Goal: Book appointment/travel/reservation

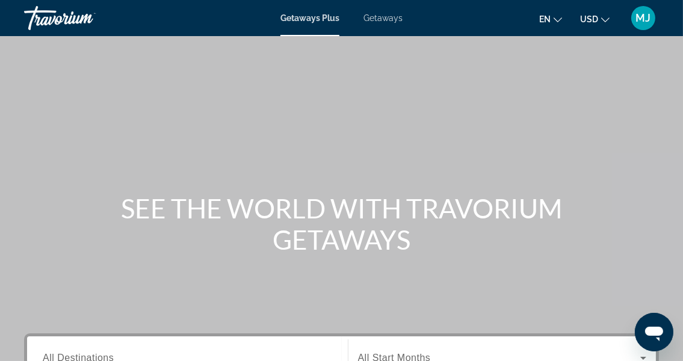
click at [374, 17] on span "Getaways" at bounding box center [382, 18] width 39 height 10
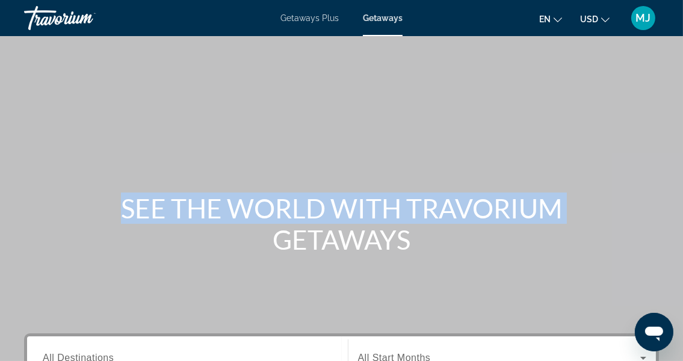
drag, startPoint x: 682, startPoint y: 78, endPoint x: 689, endPoint y: 155, distance: 77.3
click at [683, 155] on html "Skip to main content Getaways Plus Getaways en English Español Français Italian…" at bounding box center [341, 180] width 683 height 361
drag, startPoint x: 689, startPoint y: 155, endPoint x: 607, endPoint y: 146, distance: 82.4
click at [607, 146] on div "Main content" at bounding box center [341, 180] width 683 height 361
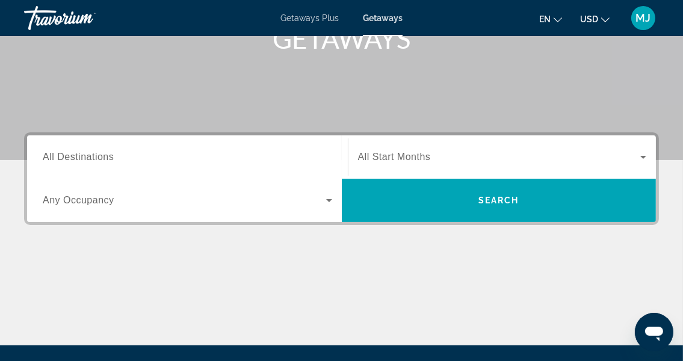
scroll to position [203, 0]
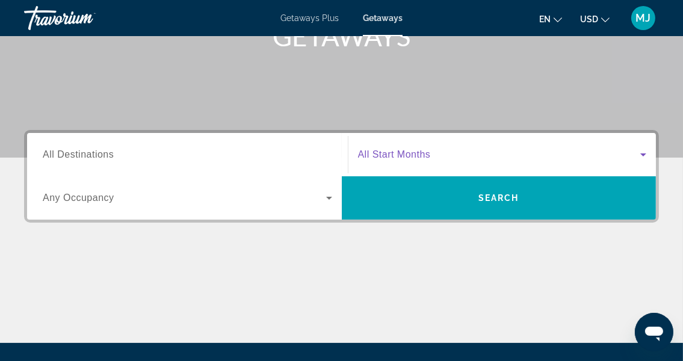
click at [644, 160] on icon "Search widget" at bounding box center [643, 154] width 14 height 14
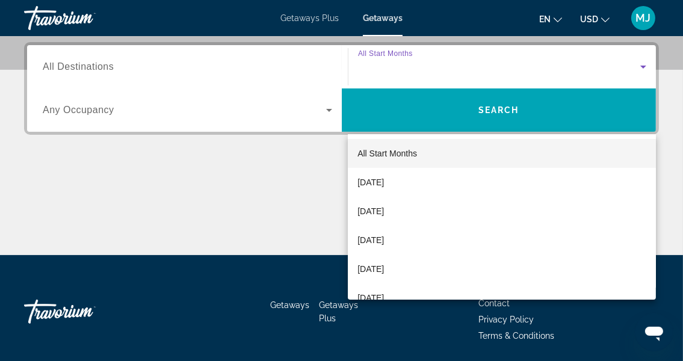
scroll to position [294, 0]
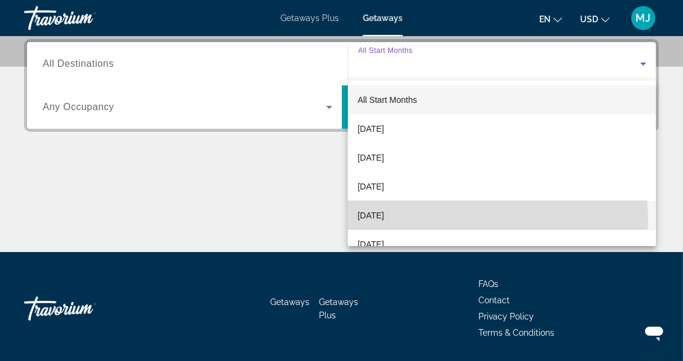
click at [433, 218] on mat-option "December 2025" at bounding box center [502, 215] width 308 height 29
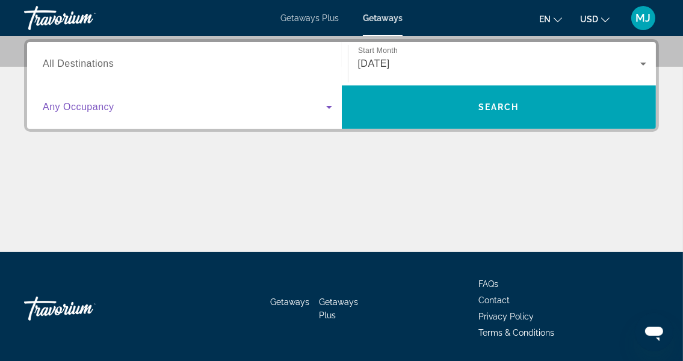
click at [331, 111] on icon "Search widget" at bounding box center [329, 107] width 14 height 14
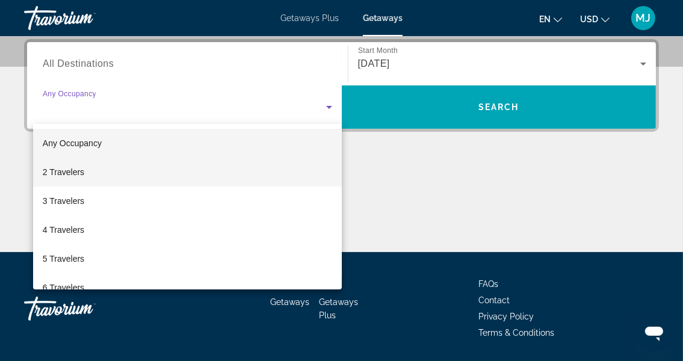
click at [320, 172] on mat-option "2 Travelers" at bounding box center [187, 172] width 309 height 29
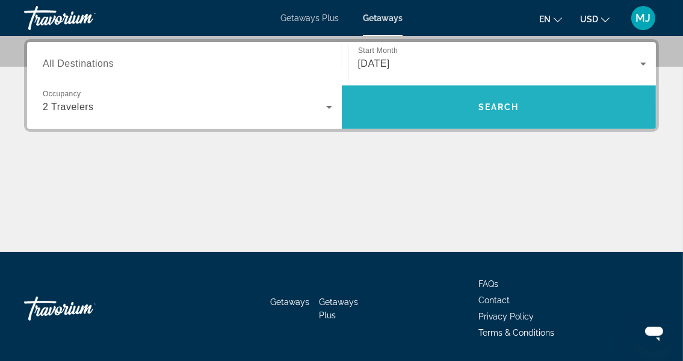
click at [499, 106] on span "Search" at bounding box center [498, 107] width 41 height 10
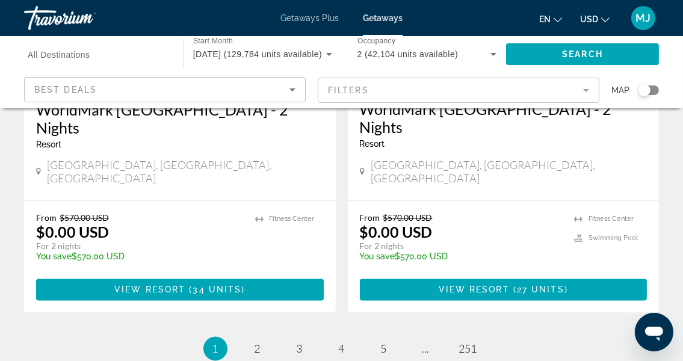
scroll to position [2444, 0]
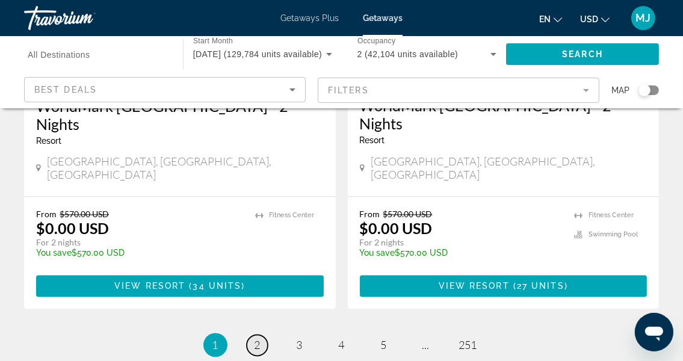
click at [255, 338] on span "2" at bounding box center [258, 344] width 6 height 13
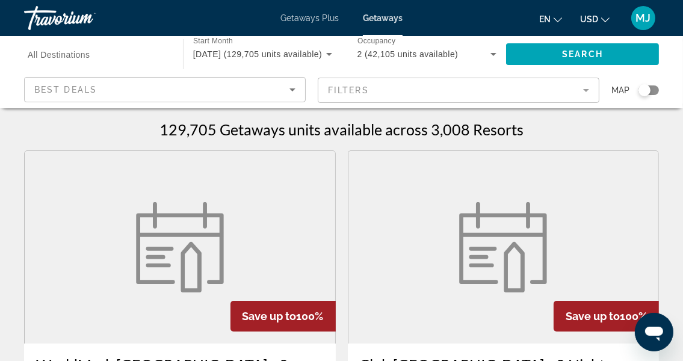
click at [326, 58] on icon "Search widget" at bounding box center [329, 54] width 14 height 14
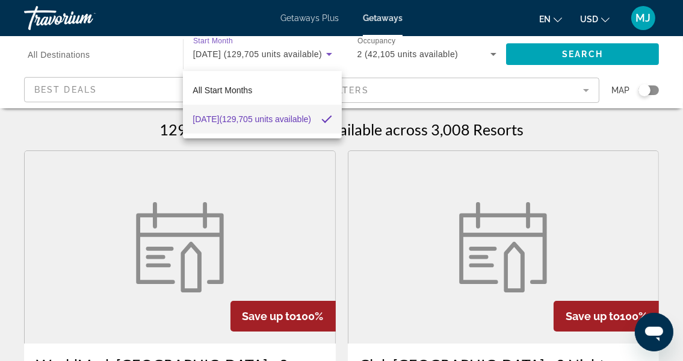
click at [326, 58] on div at bounding box center [341, 180] width 683 height 361
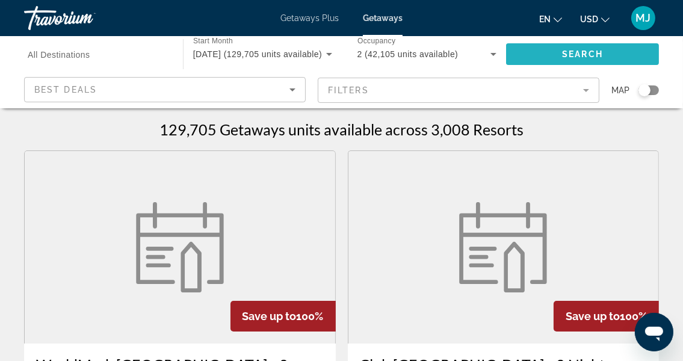
click at [578, 58] on span "Search" at bounding box center [582, 54] width 41 height 10
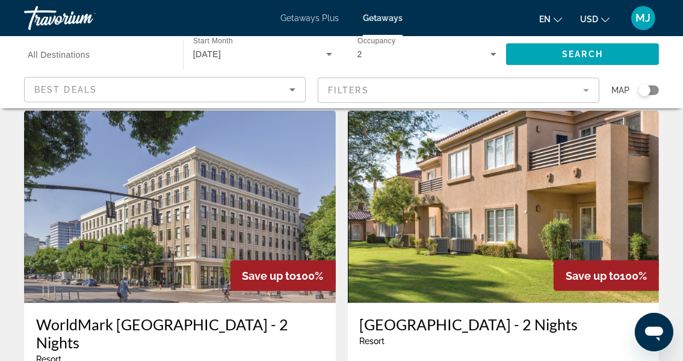
scroll to position [1809, 0]
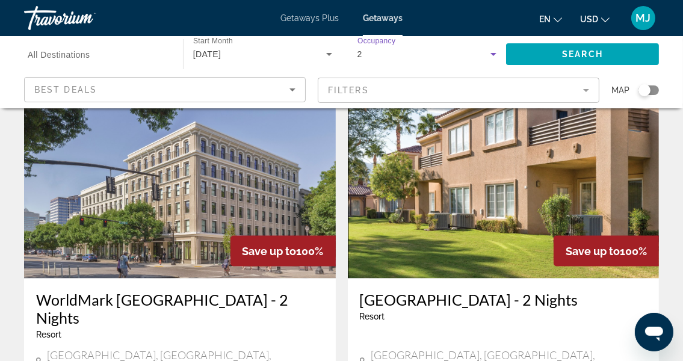
click at [498, 57] on icon "Search widget" at bounding box center [493, 54] width 14 height 14
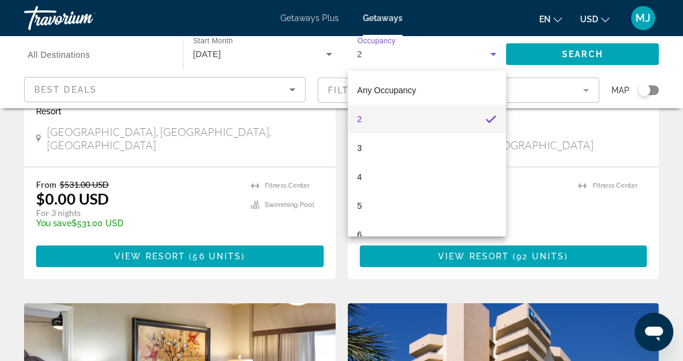
scroll to position [0, 0]
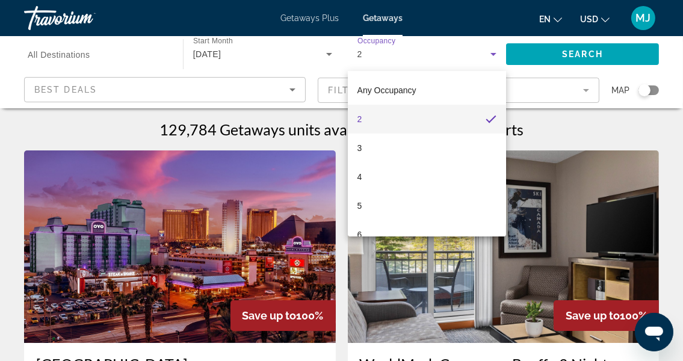
click at [262, 75] on div at bounding box center [341, 180] width 683 height 361
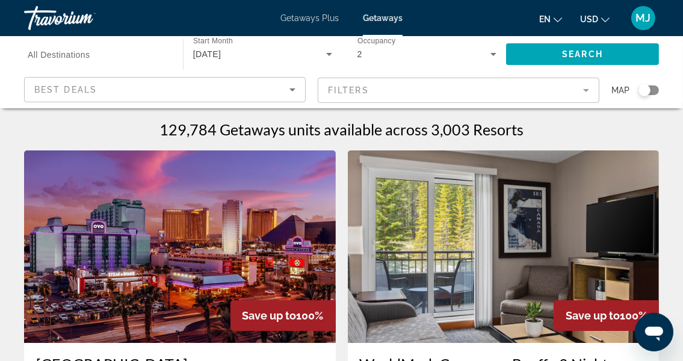
click at [94, 63] on div "Search widget" at bounding box center [98, 54] width 140 height 34
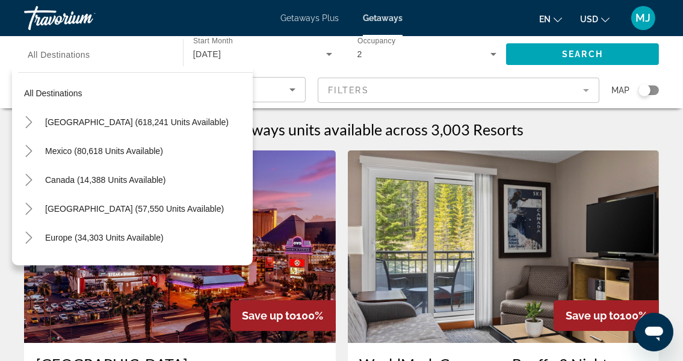
click at [94, 63] on div "Search widget" at bounding box center [98, 54] width 140 height 34
click at [141, 43] on div "Search widget" at bounding box center [98, 54] width 140 height 34
click at [298, 54] on div "December 2025" at bounding box center [259, 54] width 133 height 14
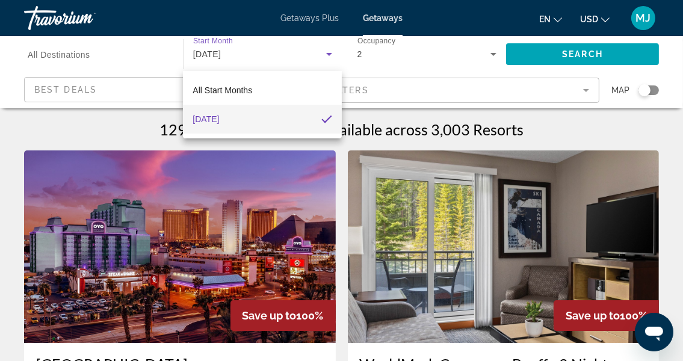
click at [142, 93] on div at bounding box center [341, 180] width 683 height 361
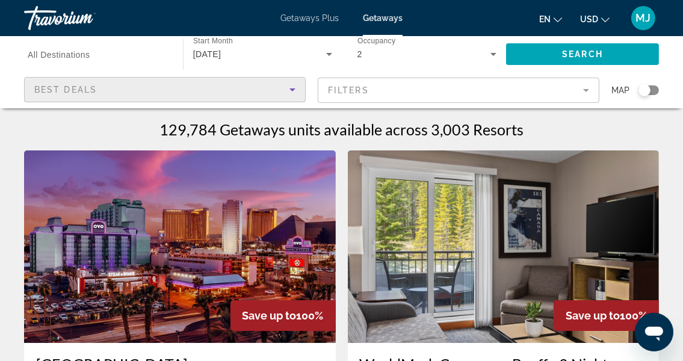
click at [293, 89] on icon "Sort by" at bounding box center [292, 89] width 6 height 3
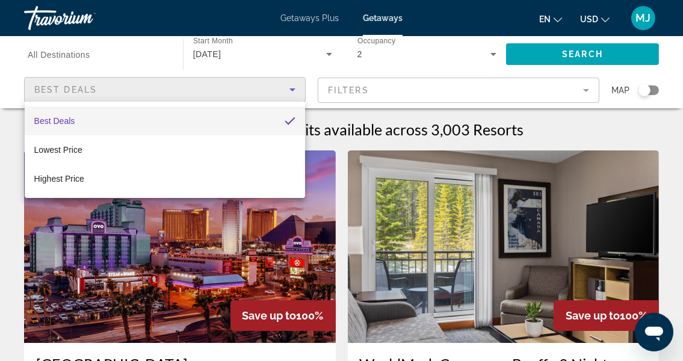
click at [443, 64] on div at bounding box center [341, 180] width 683 height 361
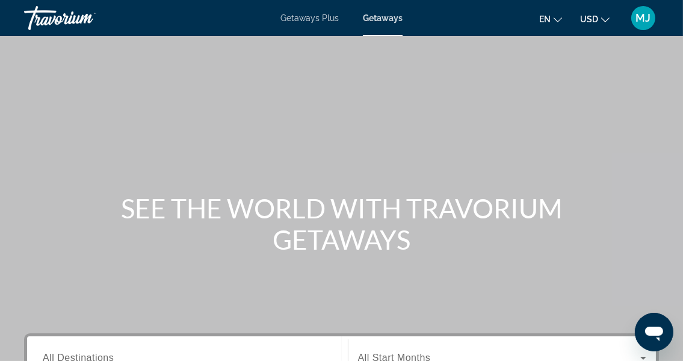
click at [372, 23] on div "Getaways Plus Getaways en English Español Français Italiano Português русский U…" at bounding box center [341, 17] width 683 height 31
click at [377, 16] on span "Getaways" at bounding box center [383, 18] width 40 height 10
click at [389, 37] on div "Main content" at bounding box center [341, 180] width 683 height 361
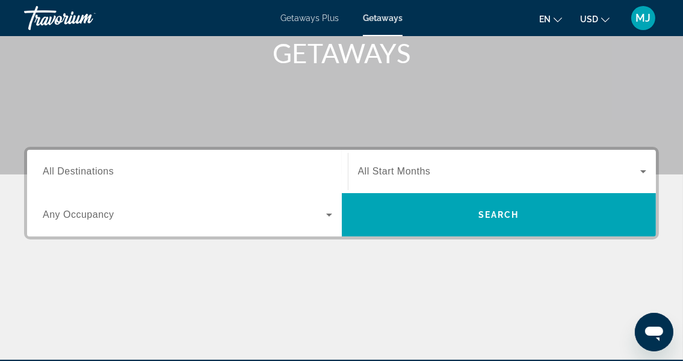
scroll to position [195, 0]
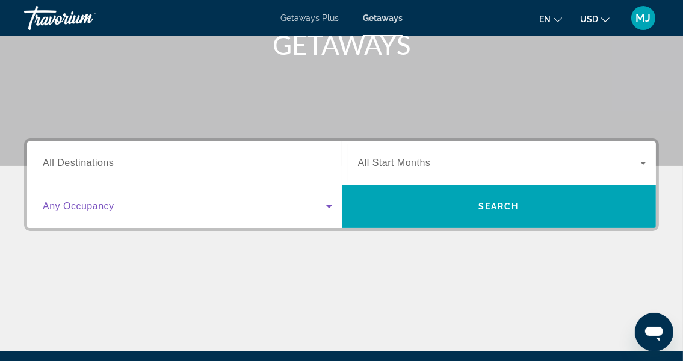
click at [327, 207] on icon "Search widget" at bounding box center [329, 206] width 14 height 14
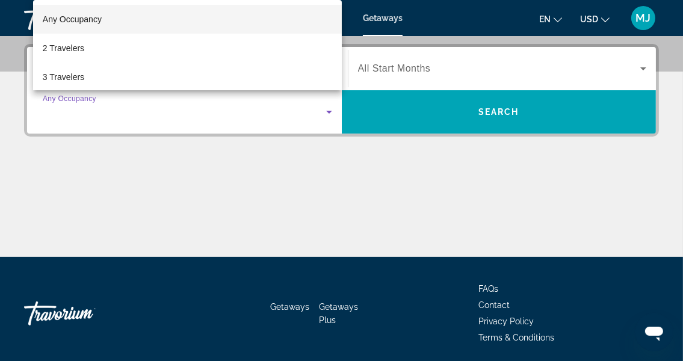
scroll to position [294, 0]
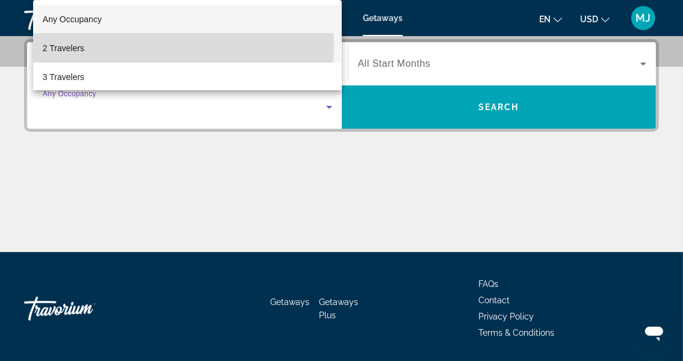
click at [118, 47] on mat-option "2 Travelers" at bounding box center [187, 48] width 309 height 29
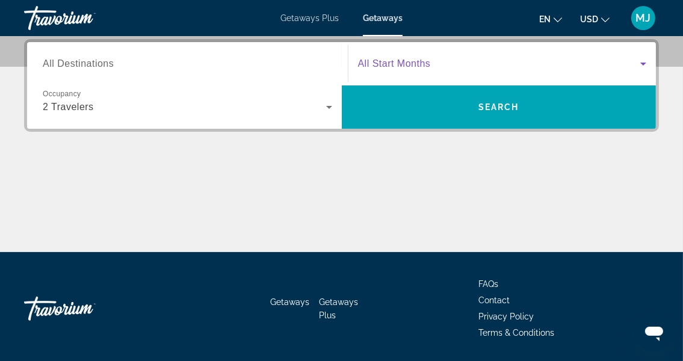
click at [646, 63] on icon "Search widget" at bounding box center [643, 64] width 6 height 3
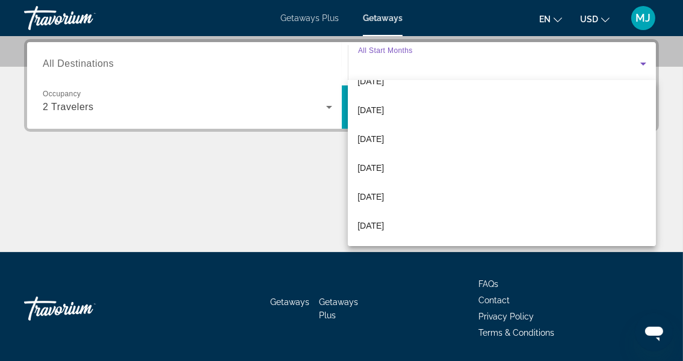
scroll to position [107, 0]
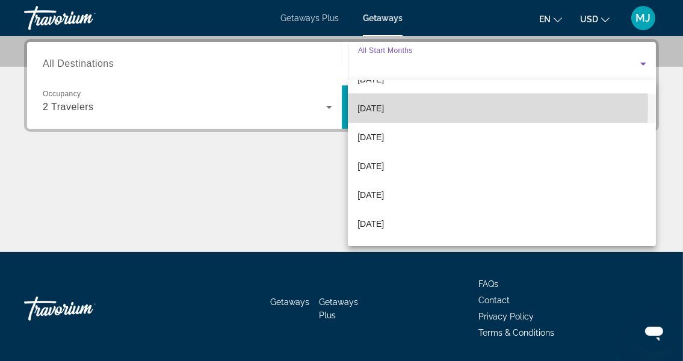
click at [384, 105] on span "December 2025" at bounding box center [370, 108] width 26 height 14
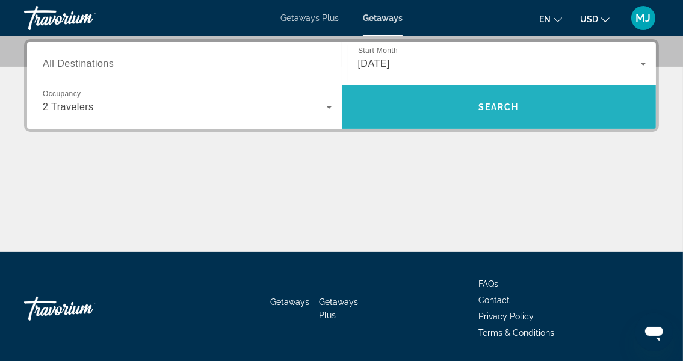
click at [501, 108] on span "Search" at bounding box center [498, 107] width 41 height 10
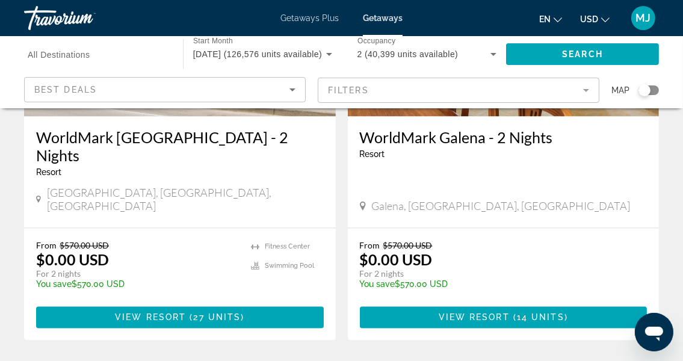
scroll to position [2422, 0]
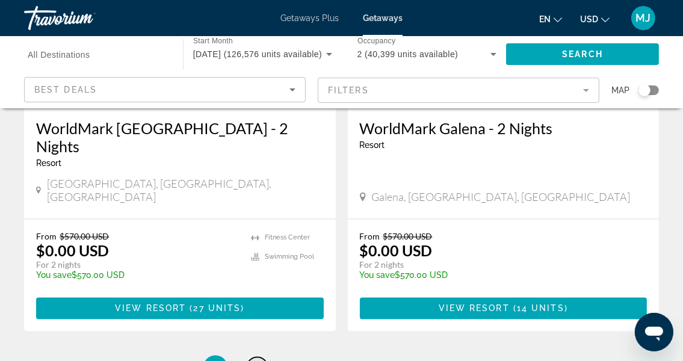
click at [258, 360] on span "2" at bounding box center [258, 366] width 6 height 13
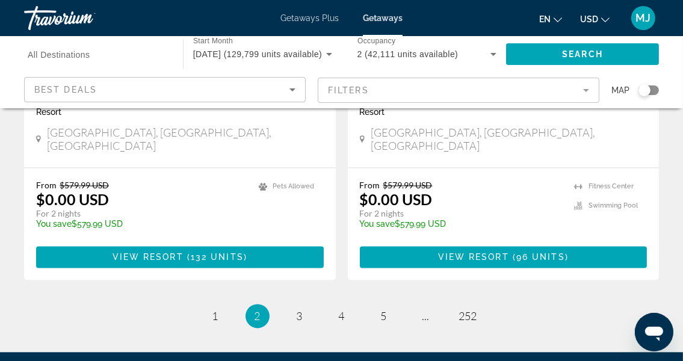
scroll to position [2475, 0]
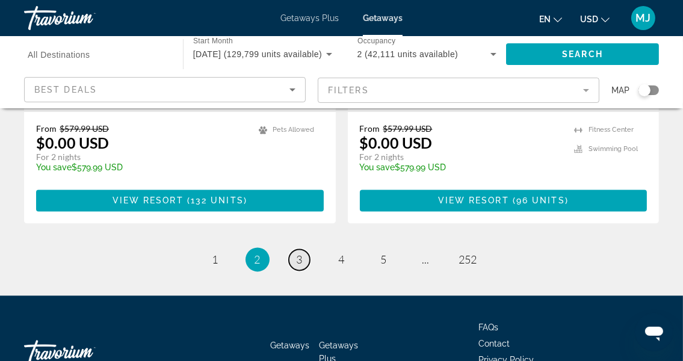
click at [302, 253] on span "3" at bounding box center [300, 259] width 6 height 13
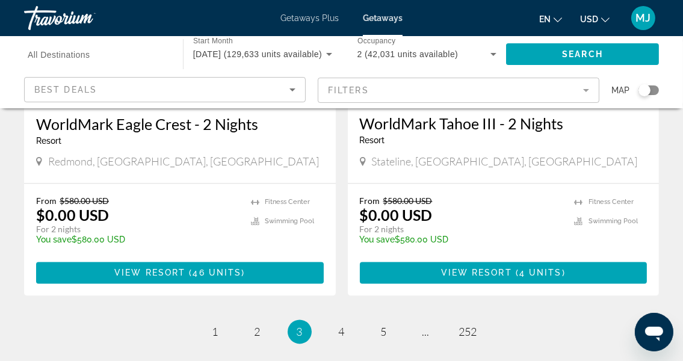
scroll to position [2431, 0]
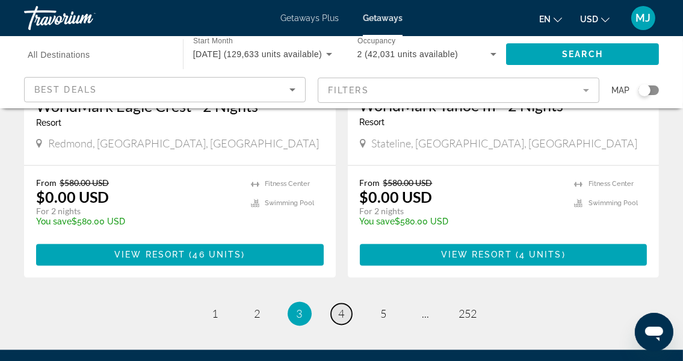
click at [341, 307] on span "4" at bounding box center [342, 313] width 6 height 13
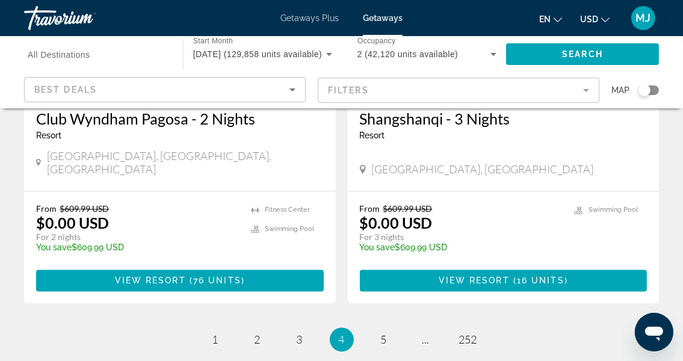
scroll to position [2418, 0]
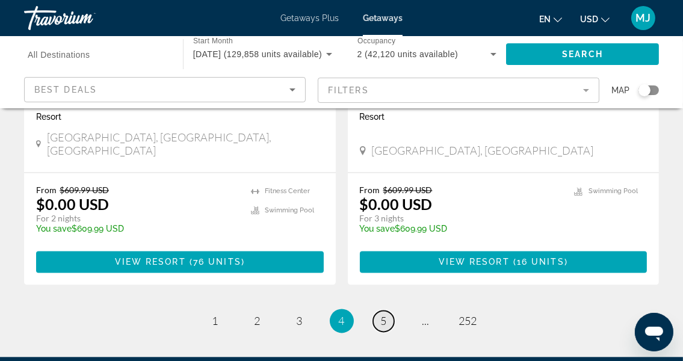
click at [379, 311] on link "page 5" at bounding box center [383, 321] width 21 height 21
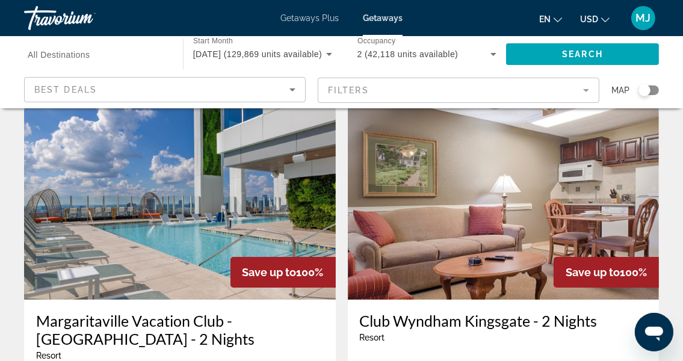
scroll to position [66, 0]
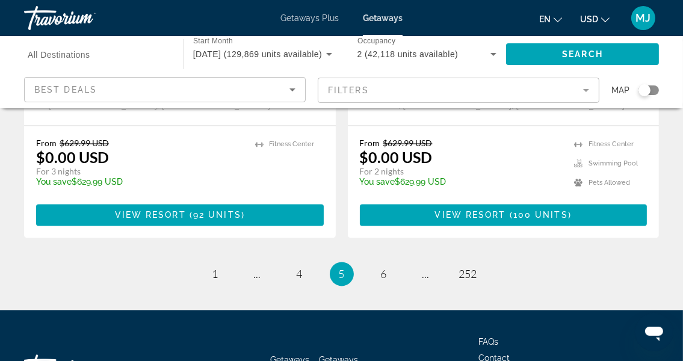
scroll to position [2475, 0]
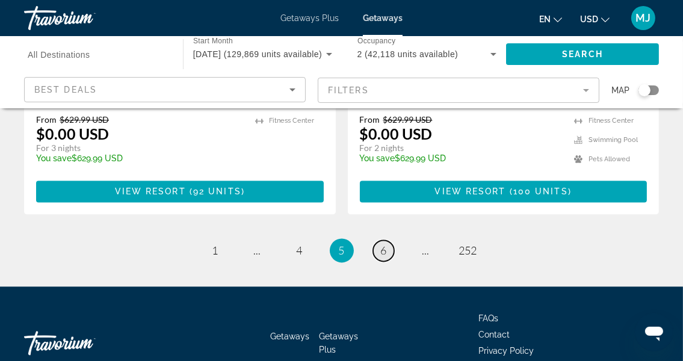
click at [383, 244] on span "6" at bounding box center [384, 250] width 6 height 13
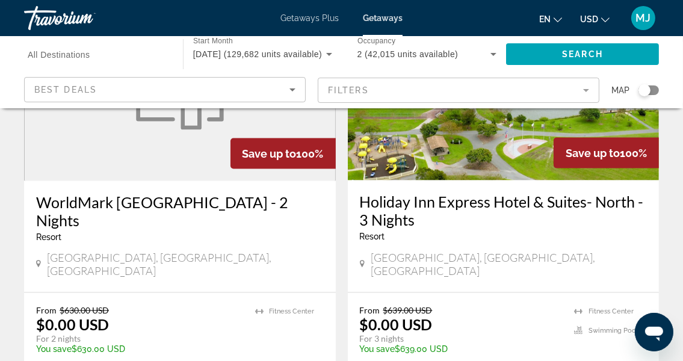
scroll to position [1887, 0]
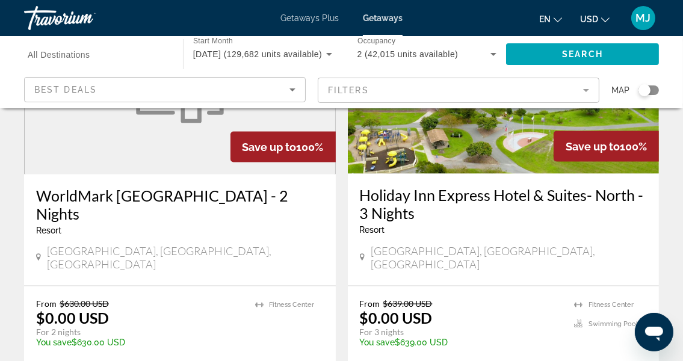
click at [493, 186] on h3 "Holiday Inn Express Hotel & Suites- North - 3 Nights" at bounding box center [504, 204] width 288 height 36
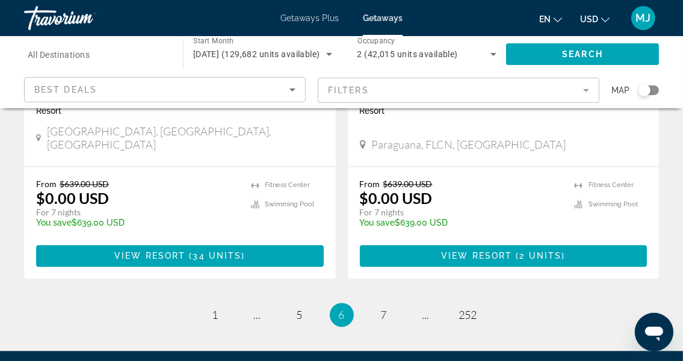
scroll to position [2469, 0]
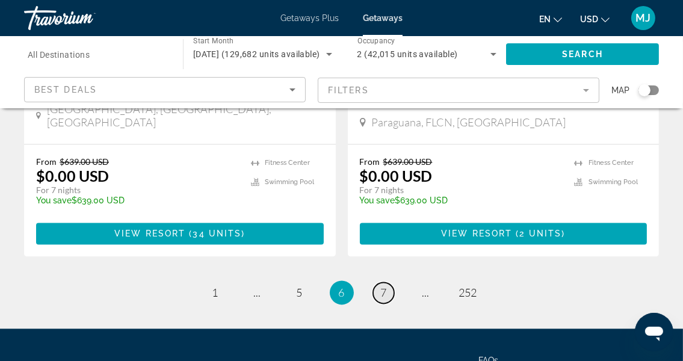
click at [385, 286] on span "7" at bounding box center [384, 292] width 6 height 13
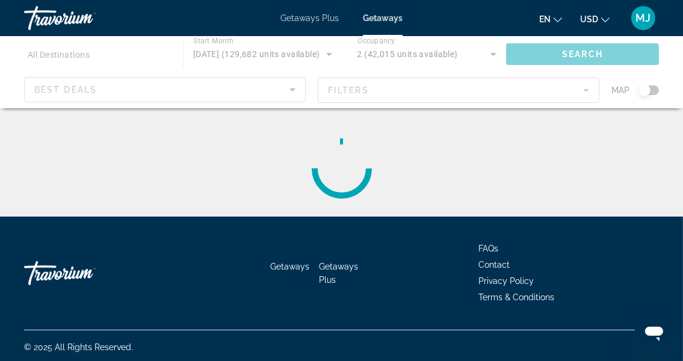
click at [385, 237] on div "Getaways Getaways Plus FAQs Contact Privacy Policy Terms & Conditions" at bounding box center [341, 273] width 635 height 113
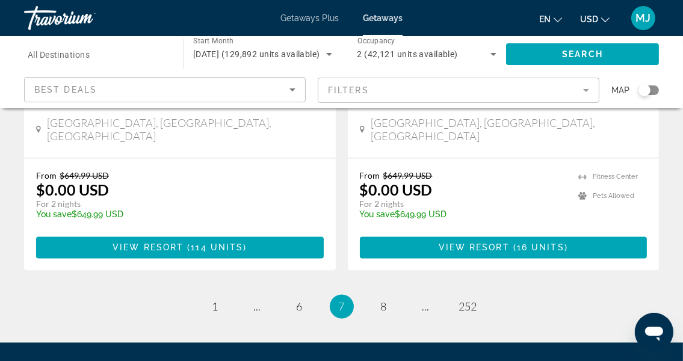
scroll to position [2509, 0]
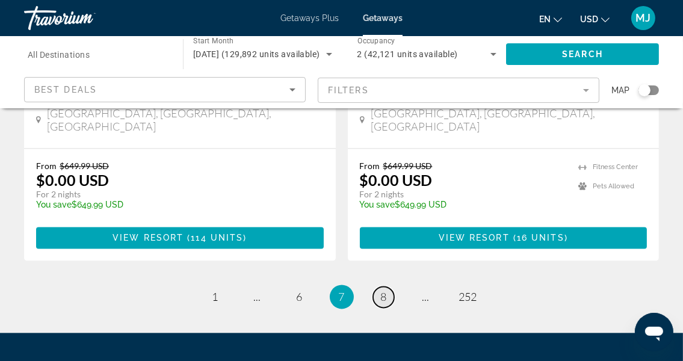
click at [384, 290] on span "8" at bounding box center [384, 296] width 6 height 13
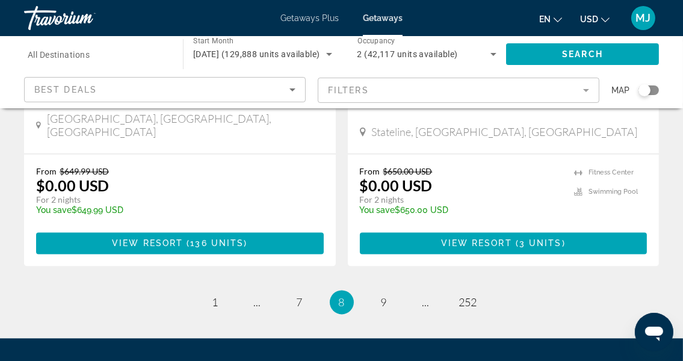
scroll to position [2511, 0]
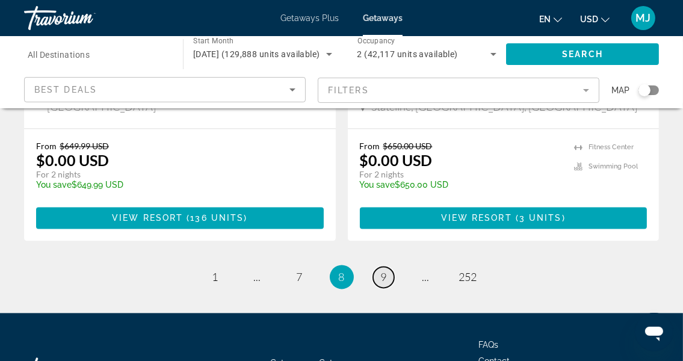
click at [383, 270] on span "9" at bounding box center [384, 276] width 6 height 13
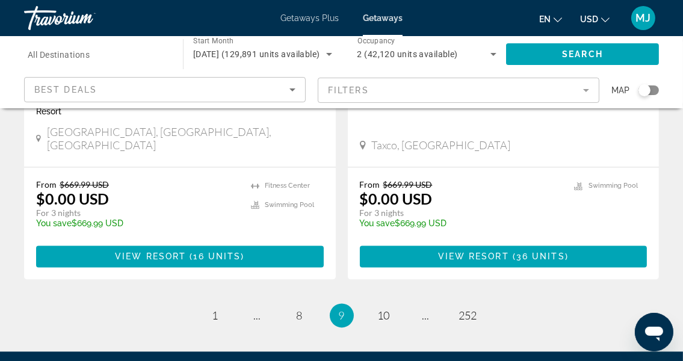
scroll to position [2511, 0]
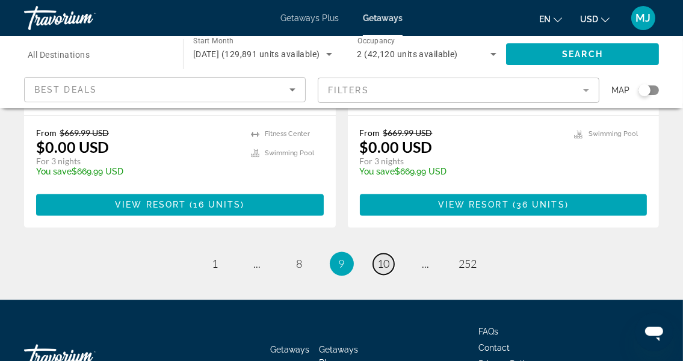
click at [387, 257] on span "10" at bounding box center [384, 263] width 12 height 13
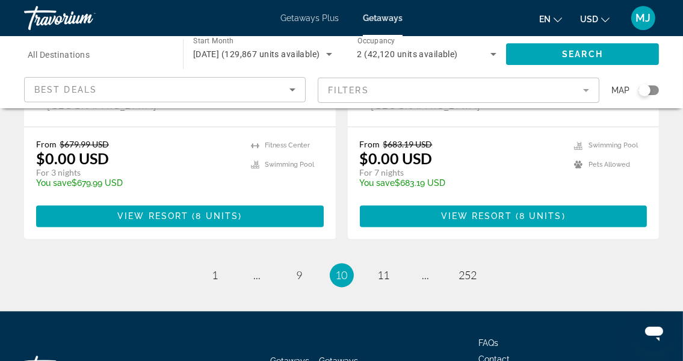
scroll to position [2493, 0]
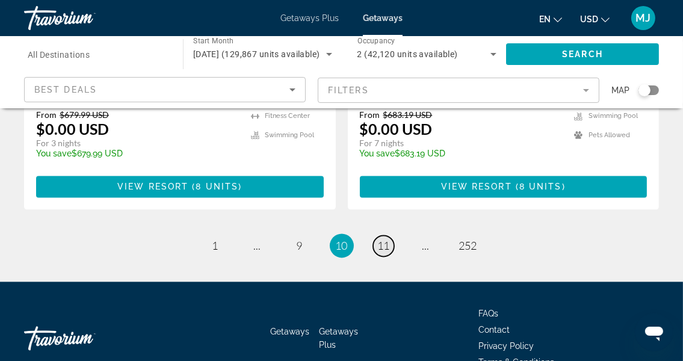
click at [390, 235] on link "page 11" at bounding box center [383, 245] width 21 height 21
